Goal: Complete application form

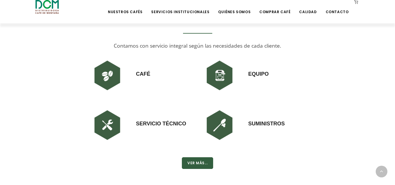
scroll to position [410, 0]
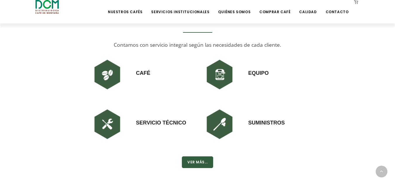
click at [196, 170] on div "Ver Más..." at bounding box center [198, 163] width 56 height 13
click at [194, 165] on button "Ver Más..." at bounding box center [197, 163] width 31 height 12
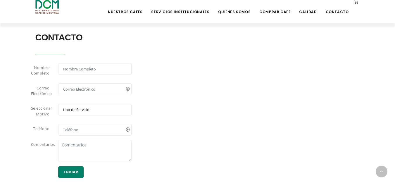
scroll to position [468, 0]
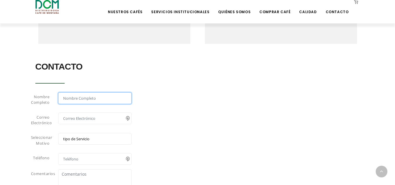
click at [81, 96] on input "text" at bounding box center [94, 98] width 73 height 12
type input "miguel"
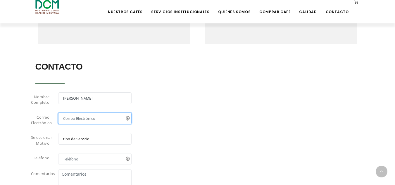
click at [90, 116] on input "email" at bounding box center [94, 119] width 73 height 12
type input "m.velazquez@pragmaproj.com"
click at [92, 139] on select "tipo de Servicio Café Equipo Servicio Técnico Suministros" at bounding box center [94, 139] width 73 height 12
select select "Suministros"
click at [58, 133] on select "tipo de Servicio Café Equipo Servicio Técnico Suministros" at bounding box center [94, 139] width 73 height 12
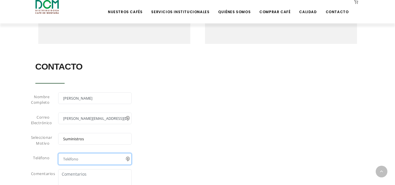
click at [82, 163] on input "text" at bounding box center [94, 159] width 73 height 12
type input "8749-5151"
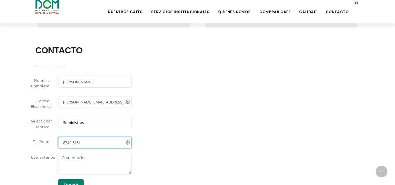
scroll to position [527, 0]
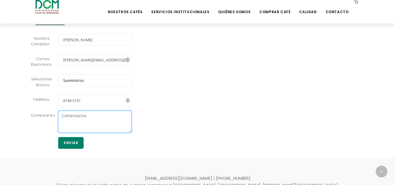
click at [83, 121] on textarea at bounding box center [94, 122] width 73 height 22
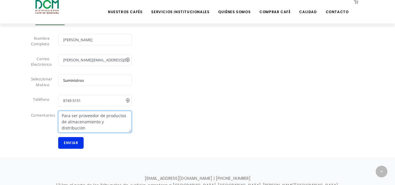
type textarea "Para ser proveedor de productos de almacenamiento y distribución"
click at [73, 146] on button "Enviar" at bounding box center [70, 143] width 25 height 12
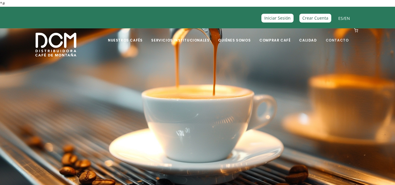
click at [335, 41] on link "Contacto" at bounding box center [338, 36] width 30 height 14
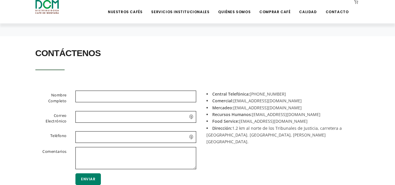
scroll to position [117, 0]
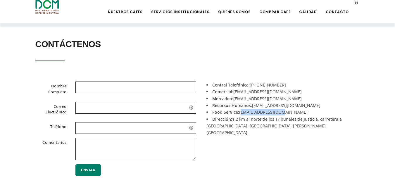
drag, startPoint x: 239, startPoint y: 112, endPoint x: 285, endPoint y: 112, distance: 45.7
click at [285, 112] on li "Food Service: foodservice@dcm.cr" at bounding box center [281, 112] width 149 height 7
copy li "foodservice@dcm.cr"
drag, startPoint x: 272, startPoint y: 92, endPoint x: 235, endPoint y: 94, distance: 37.5
click at [235, 94] on li "Comercial: acomercial@dcm.cr" at bounding box center [281, 91] width 149 height 7
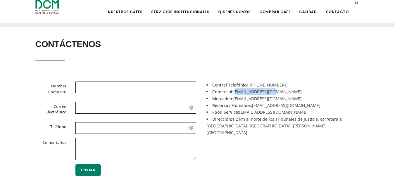
copy li "acomercial@dcm.cr"
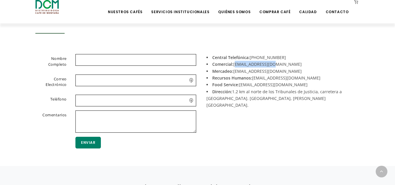
scroll to position [146, 0]
